Goal: Information Seeking & Learning: Learn about a topic

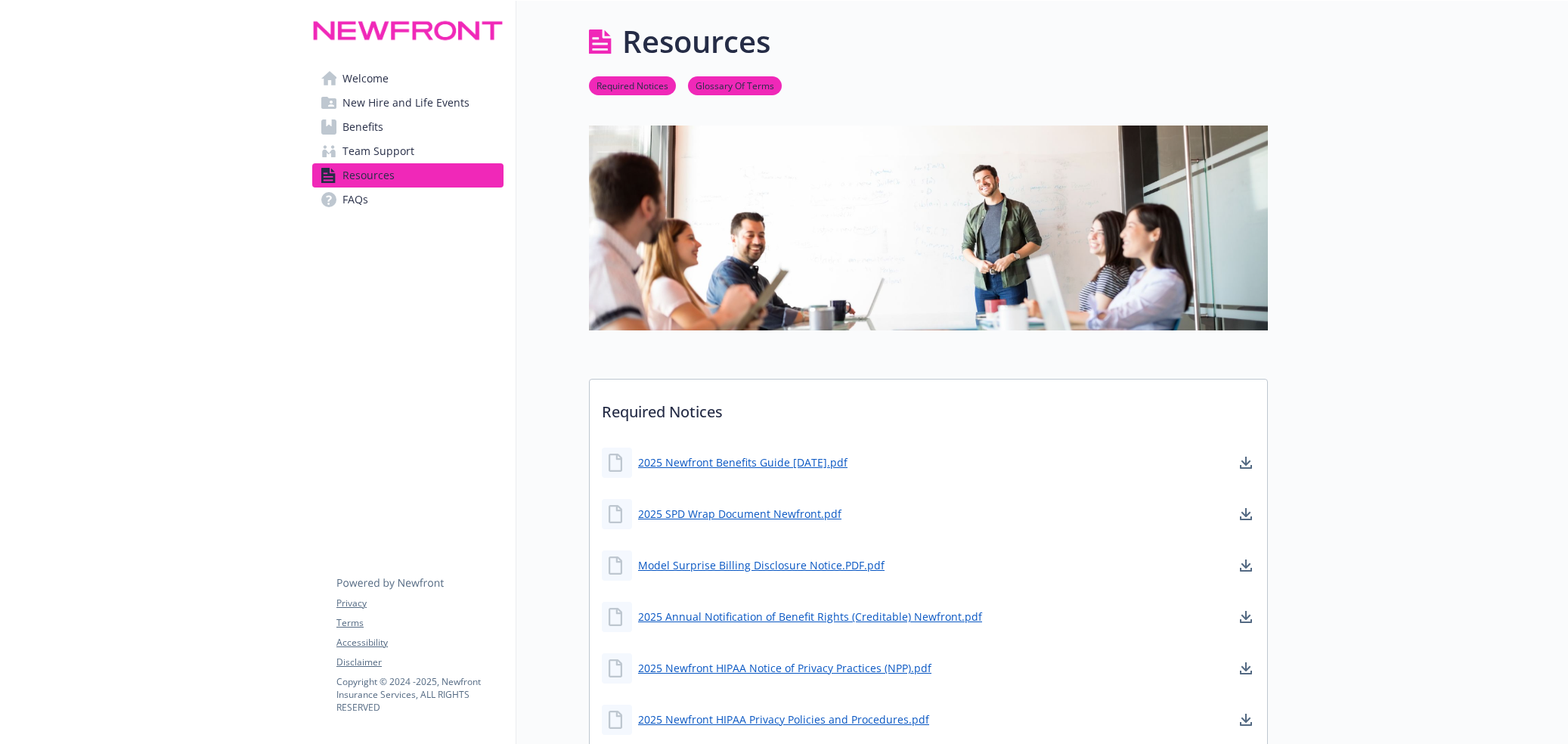
drag, startPoint x: 0, startPoint y: 0, endPoint x: 369, endPoint y: 333, distance: 497.0
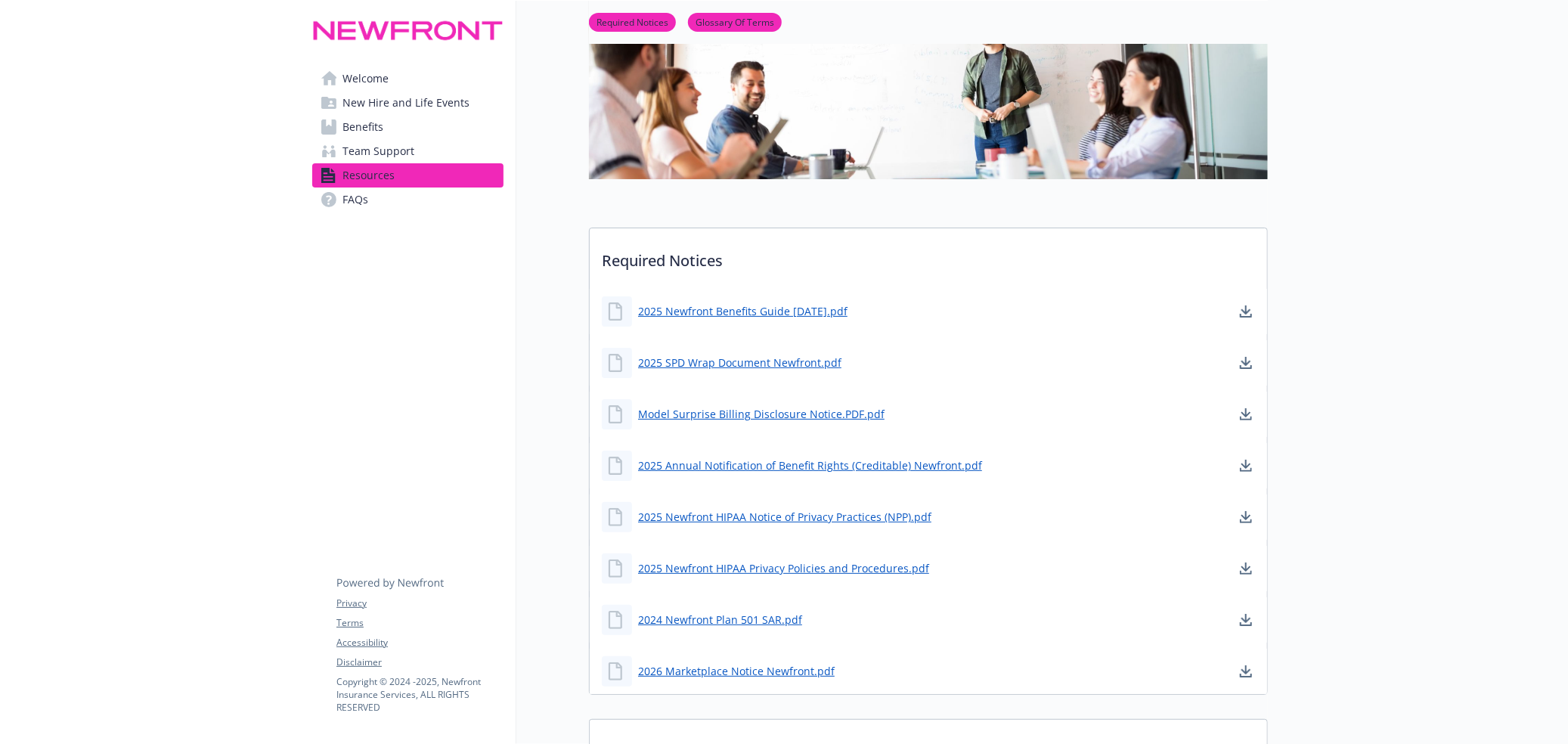
drag, startPoint x: 369, startPoint y: 333, endPoint x: 343, endPoint y: 335, distance: 26.1
drag, startPoint x: 308, startPoint y: 335, endPoint x: 285, endPoint y: 325, distance: 25.1
